Goal: Information Seeking & Learning: Check status

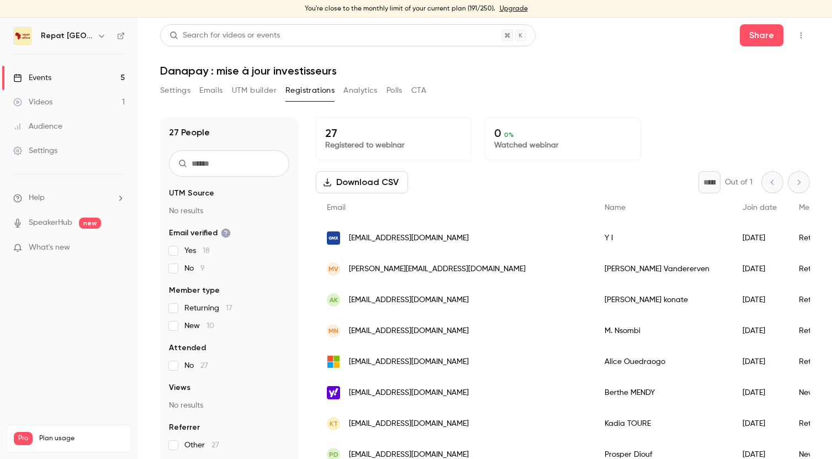
scroll to position [577, 0]
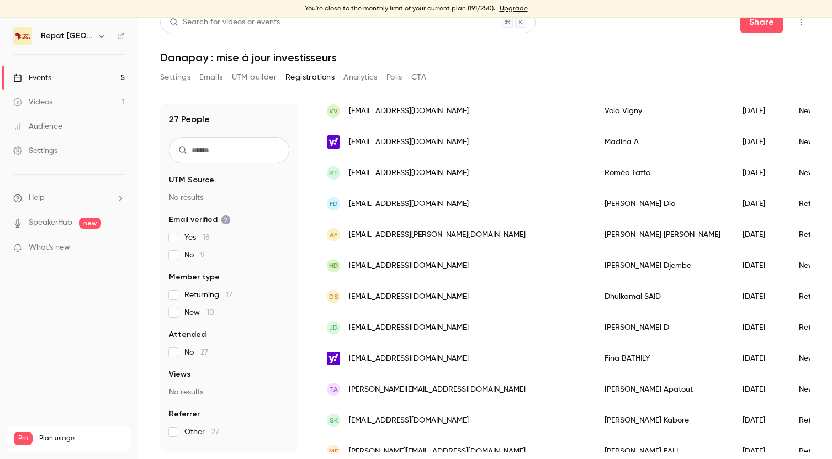
click at [53, 75] on link "Events 5" at bounding box center [69, 78] width 138 height 24
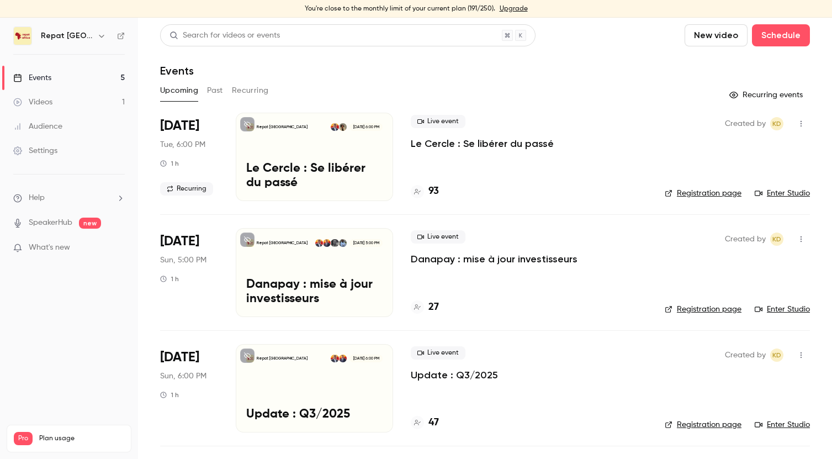
click at [433, 190] on h4 "93" at bounding box center [433, 191] width 10 height 15
click at [436, 301] on h4 "27" at bounding box center [433, 307] width 10 height 15
click at [438, 192] on h4 "93" at bounding box center [433, 191] width 10 height 15
